Goal: Navigation & Orientation: Understand site structure

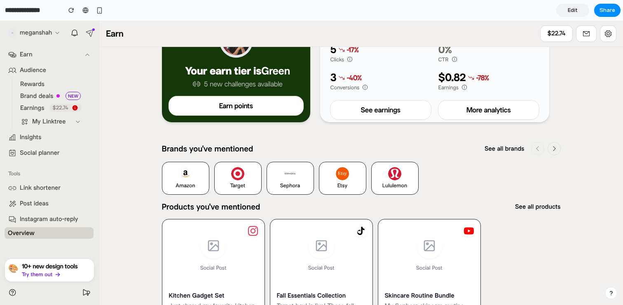
scroll to position [84, 0]
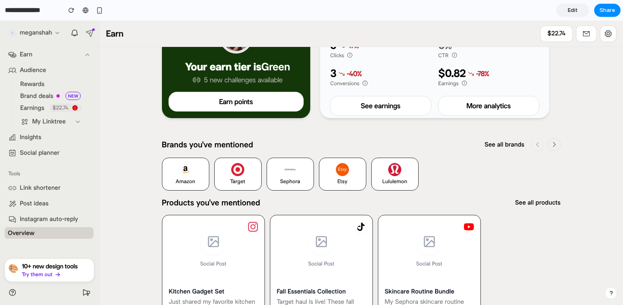
click at [239, 145] on p "Brands you've mentioned" at bounding box center [207, 144] width 91 height 11
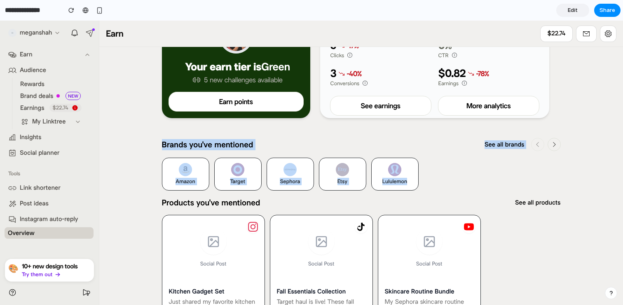
drag, startPoint x: 161, startPoint y: 146, endPoint x: 445, endPoint y: 191, distance: 287.3
click at [445, 191] on section "Brands you've mentioned See all brands Amazon Target Sephora Etsy Lululemon" at bounding box center [361, 167] width 399 height 59
click at [445, 191] on div "Amazon Target Sephora Etsy Lululemon" at bounding box center [361, 178] width 399 height 40
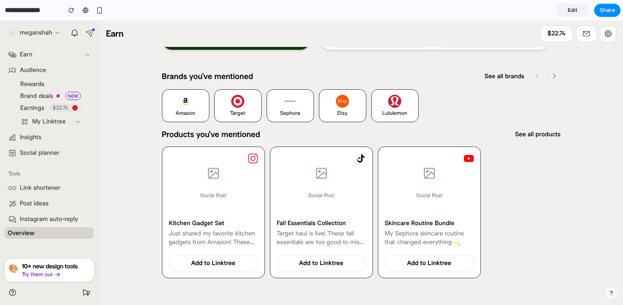
scroll to position [156, 0]
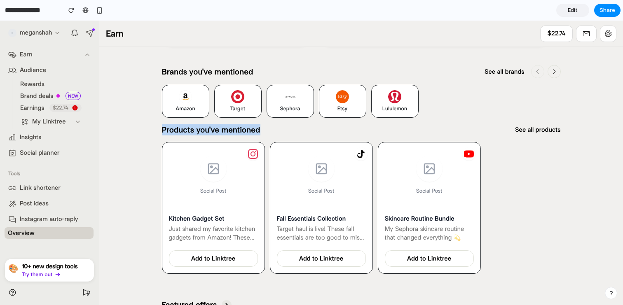
drag, startPoint x: 148, startPoint y: 128, endPoint x: 307, endPoint y: 128, distance: 159.0
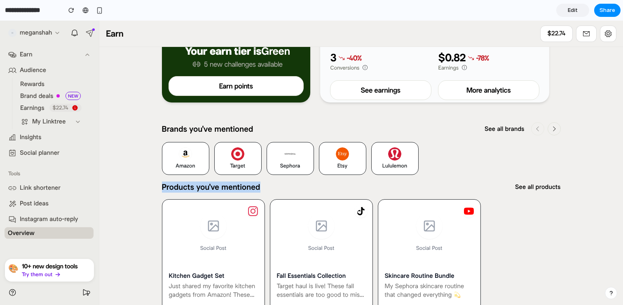
scroll to position [0, 0]
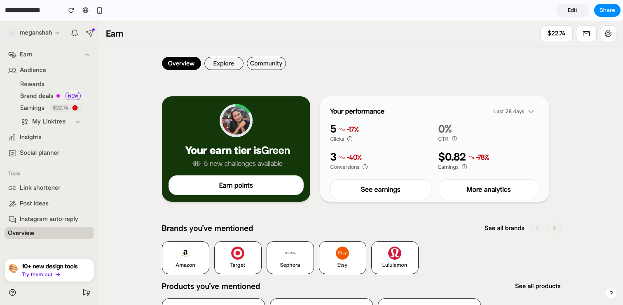
click at [236, 65] on button "Explore" at bounding box center [223, 63] width 39 height 13
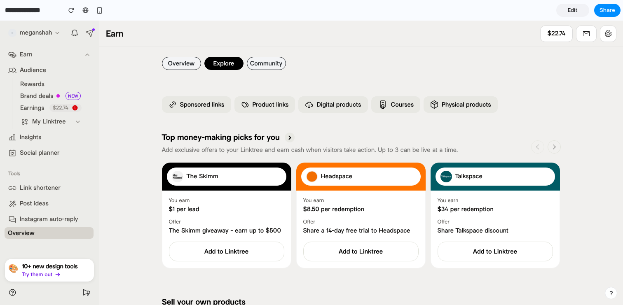
click at [184, 63] on button "Overview" at bounding box center [181, 63] width 39 height 13
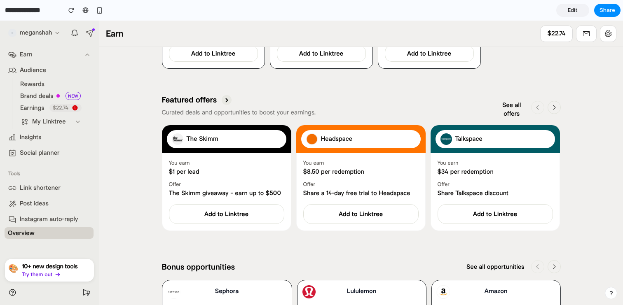
scroll to position [363, 0]
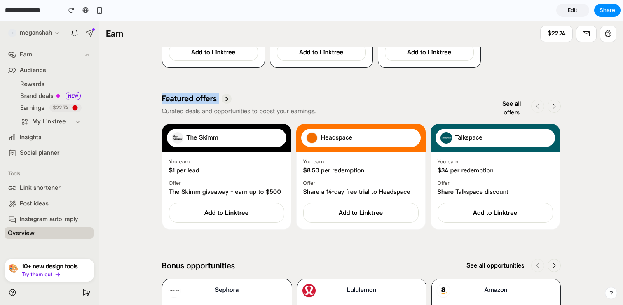
drag, startPoint x: 145, startPoint y: 96, endPoint x: 292, endPoint y: 105, distance: 146.9
click at [293, 105] on div "Overview Explore Community Your earn tier is Green 5 new challenges available C…" at bounding box center [360, 107] width 523 height 847
click at [288, 94] on div "Featured offers" at bounding box center [239, 99] width 154 height 10
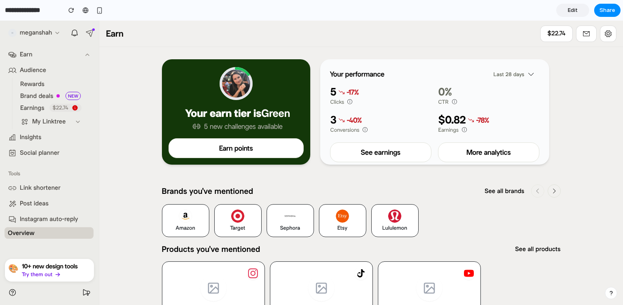
scroll to position [0, 0]
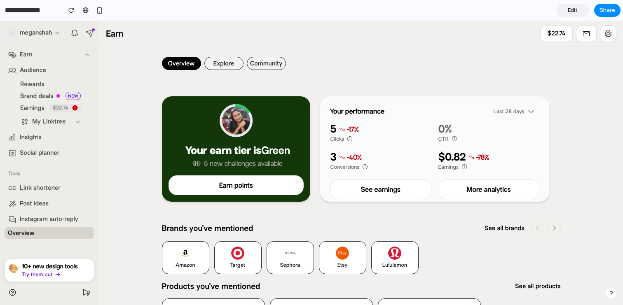
click at [231, 58] on button "Explore" at bounding box center [223, 63] width 39 height 13
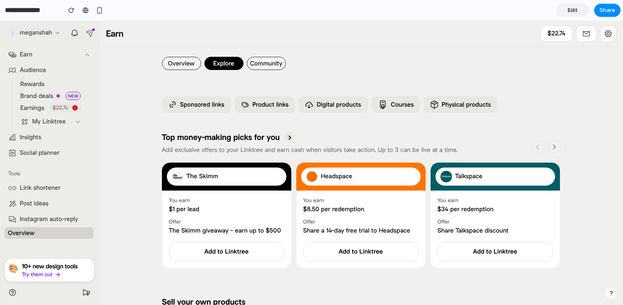
click at [266, 66] on button "Community" at bounding box center [266, 63] width 39 height 13
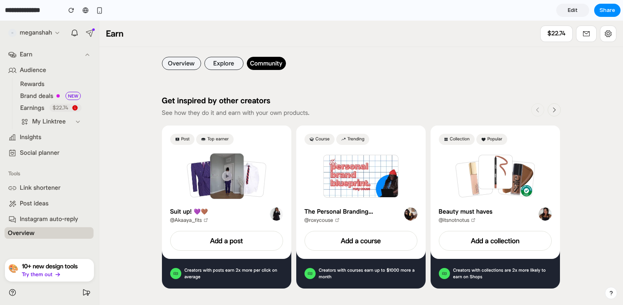
click at [175, 60] on button "Overview" at bounding box center [181, 63] width 39 height 13
